Goal: Information Seeking & Learning: Learn about a topic

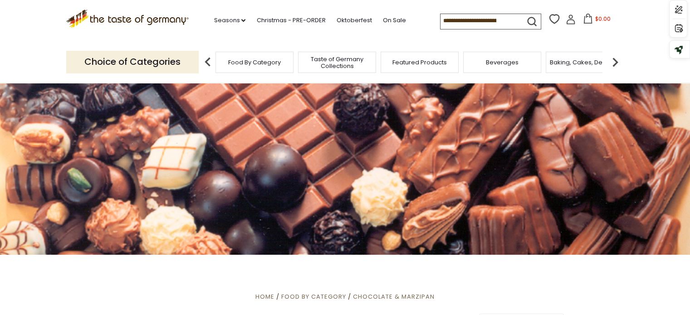
click at [241, 62] on span "Food By Category" at bounding box center [254, 62] width 53 height 7
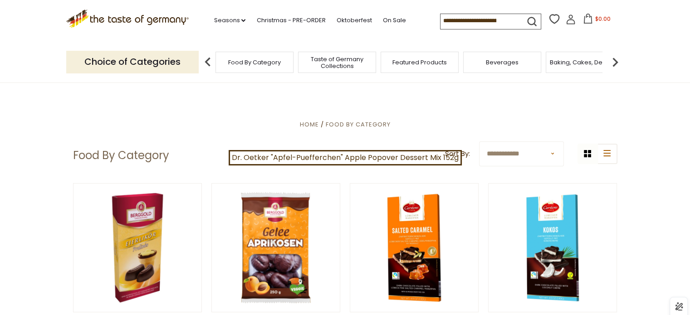
click at [466, 19] on input at bounding box center [478, 20] width 77 height 13
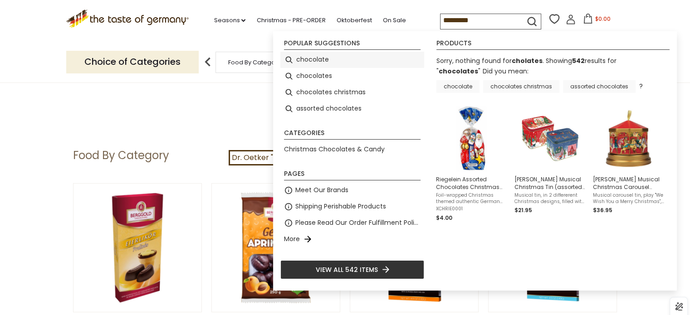
click at [363, 61] on li "chocolate" at bounding box center [352, 60] width 144 height 16
type input "*********"
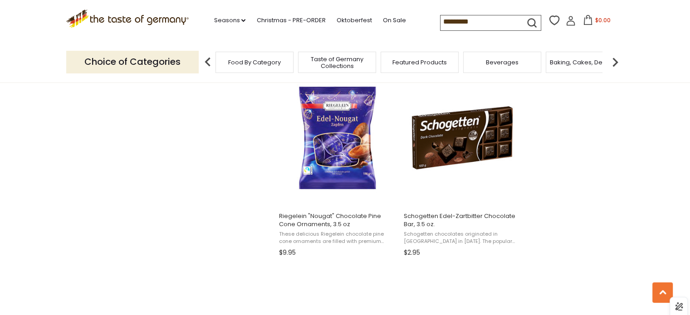
scroll to position [1179, 0]
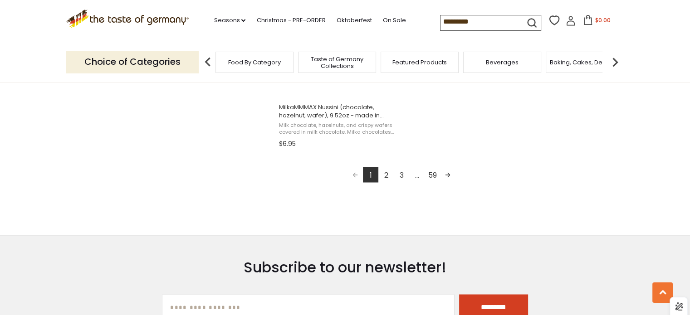
click at [385, 175] on link "2" at bounding box center [385, 174] width 15 height 15
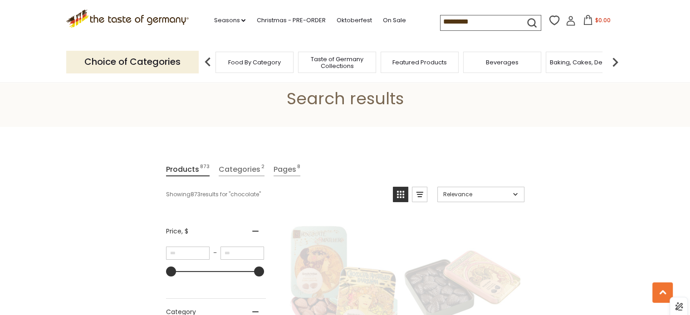
scroll to position [0, 0]
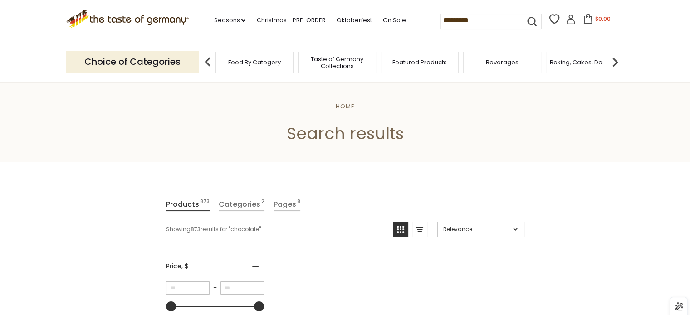
click at [486, 19] on input "*********" at bounding box center [478, 20] width 77 height 13
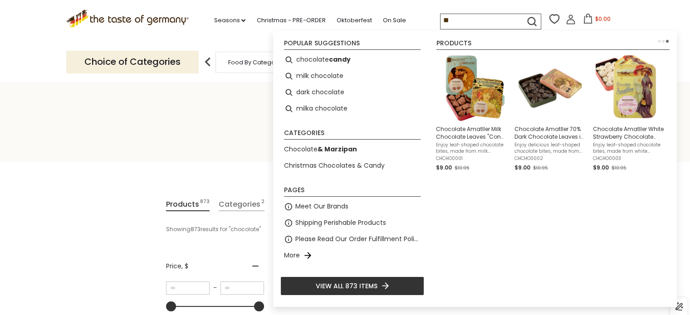
type input "*"
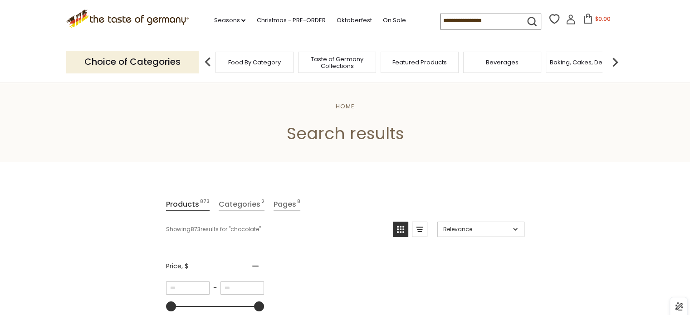
click at [481, 22] on input at bounding box center [478, 20] width 77 height 13
click at [331, 62] on span "Taste of Germany Collections" at bounding box center [332, 63] width 73 height 14
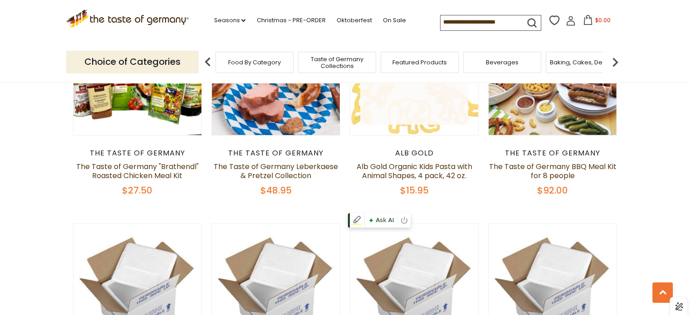
scroll to position [453, 0]
